Goal: Find specific page/section: Find specific page/section

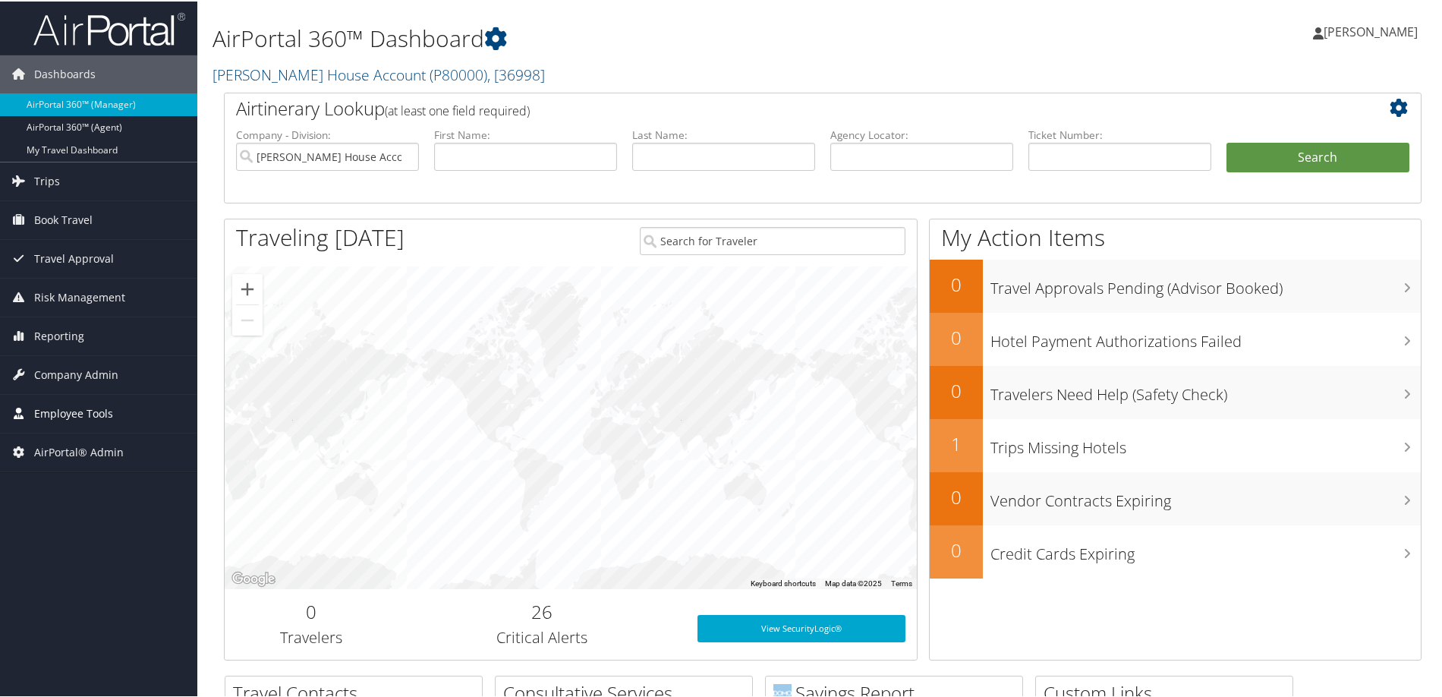
click at [53, 419] on span "Employee Tools" at bounding box center [73, 412] width 79 height 38
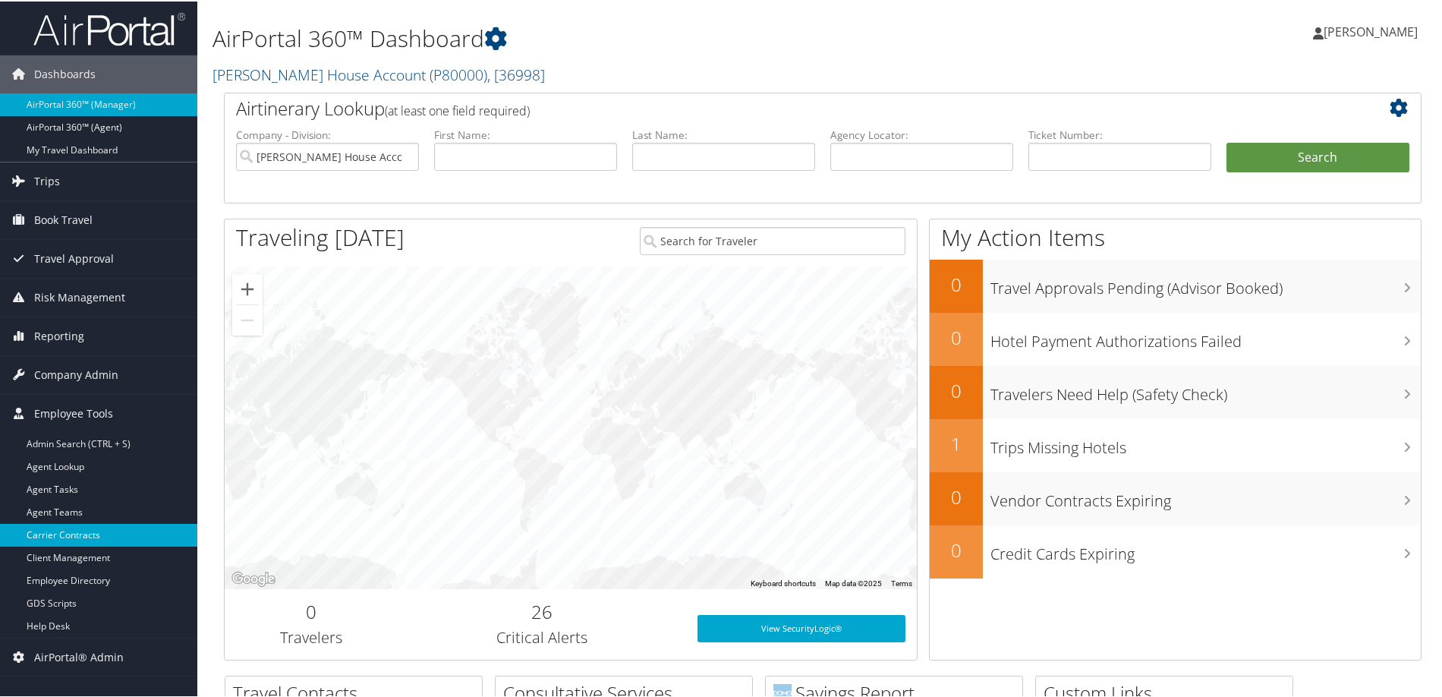
click at [58, 526] on link "Carrier Contracts" at bounding box center [98, 533] width 197 height 23
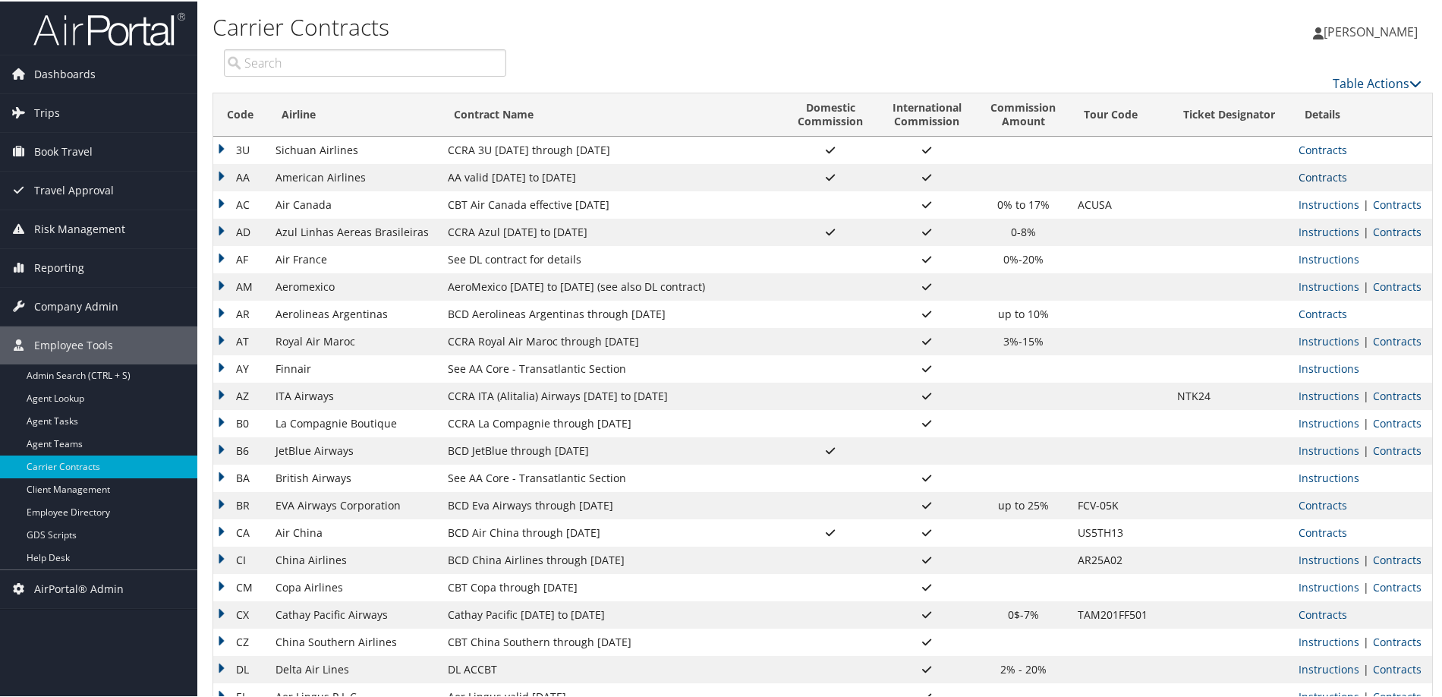
click at [1326, 174] on link "Contracts" at bounding box center [1323, 175] width 49 height 14
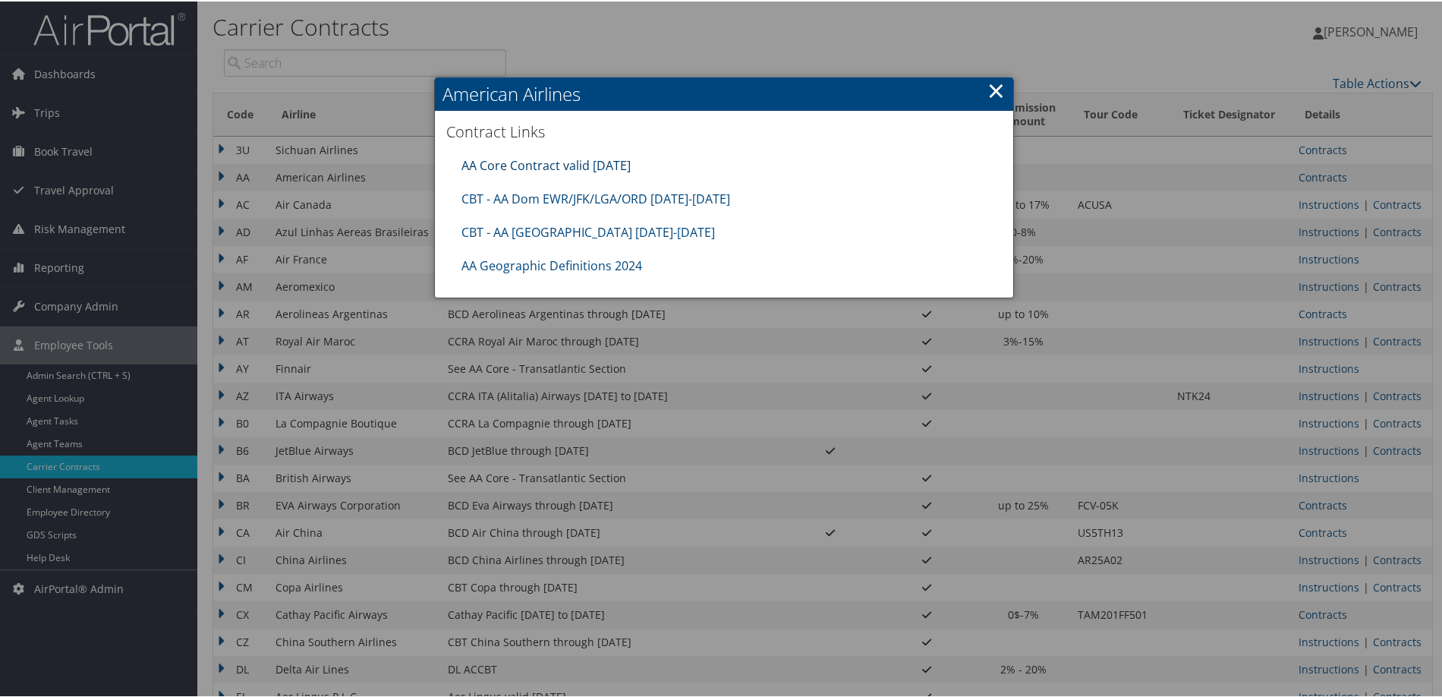
click at [508, 161] on link "AA Core Contract valid 30jun26" at bounding box center [545, 164] width 169 height 17
click at [988, 85] on link "×" at bounding box center [995, 89] width 17 height 30
